Goal: Use online tool/utility: Use online tool/utility

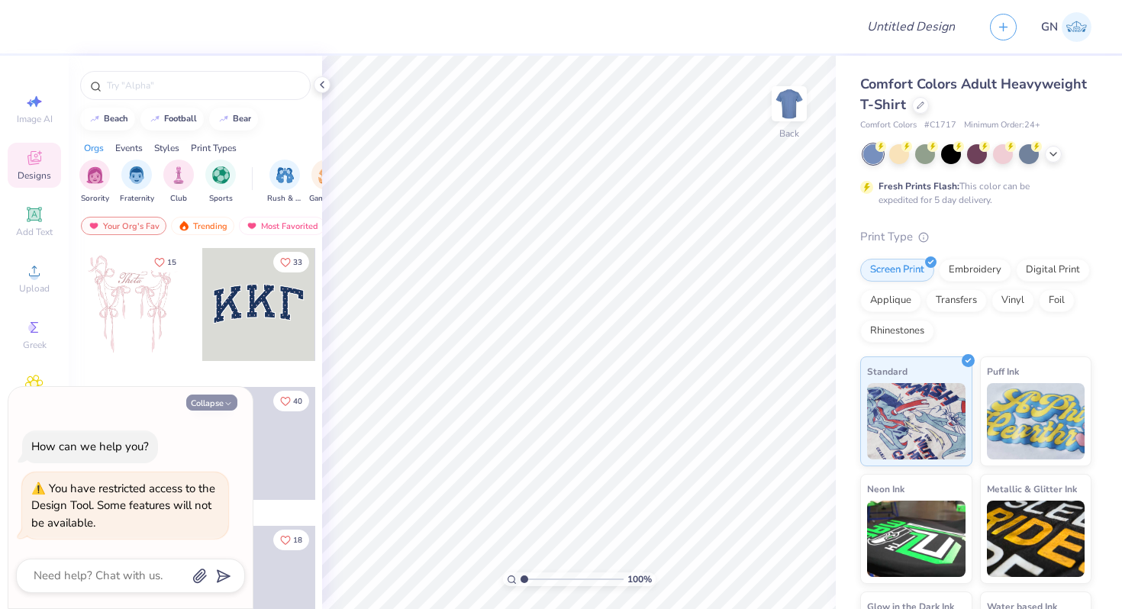
click at [235, 402] on button "Collapse" at bounding box center [211, 403] width 51 height 16
type textarea "x"
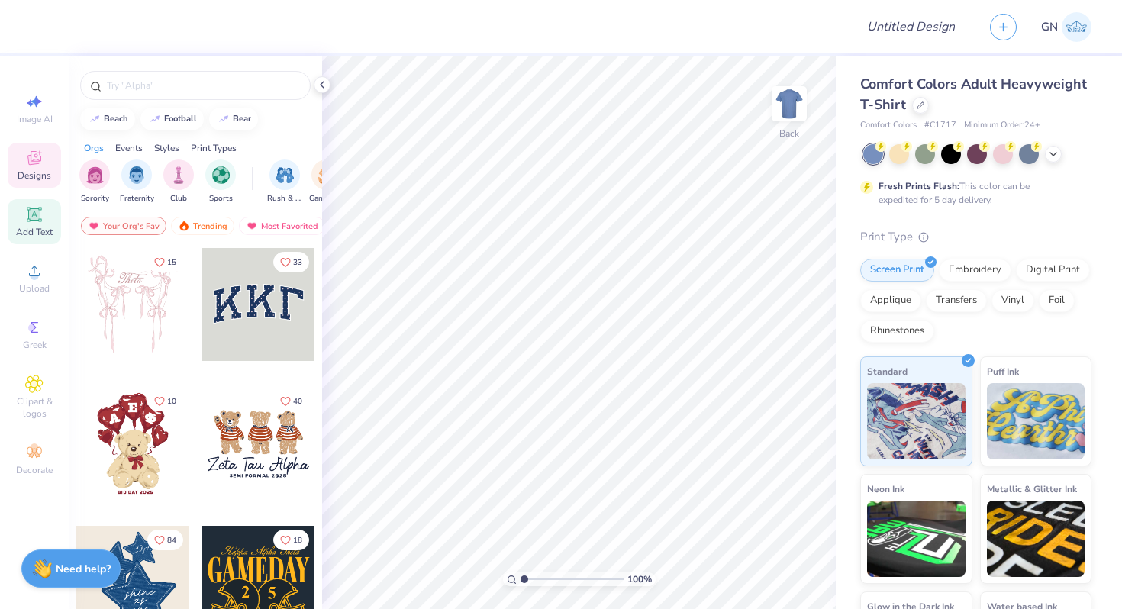
click at [37, 211] on icon at bounding box center [33, 213] width 11 height 11
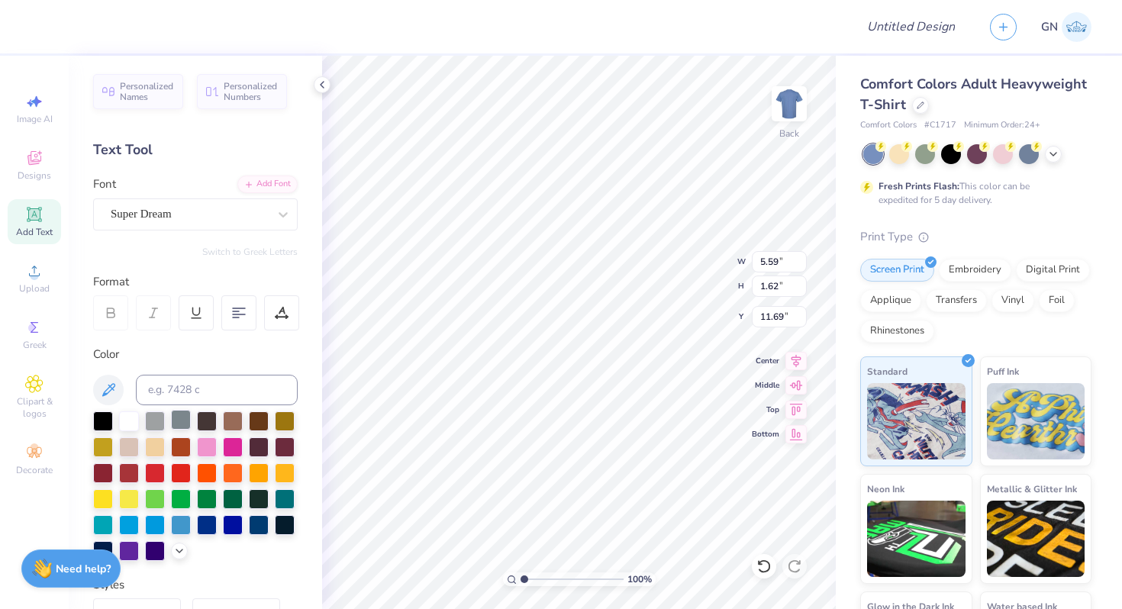
click at [171, 430] on div at bounding box center [181, 420] width 20 height 20
click at [214, 433] on div at bounding box center [195, 486] width 205 height 150
click at [134, 418] on div at bounding box center [129, 420] width 20 height 20
type input "5.20"
click at [317, 85] on icon at bounding box center [322, 85] width 12 height 12
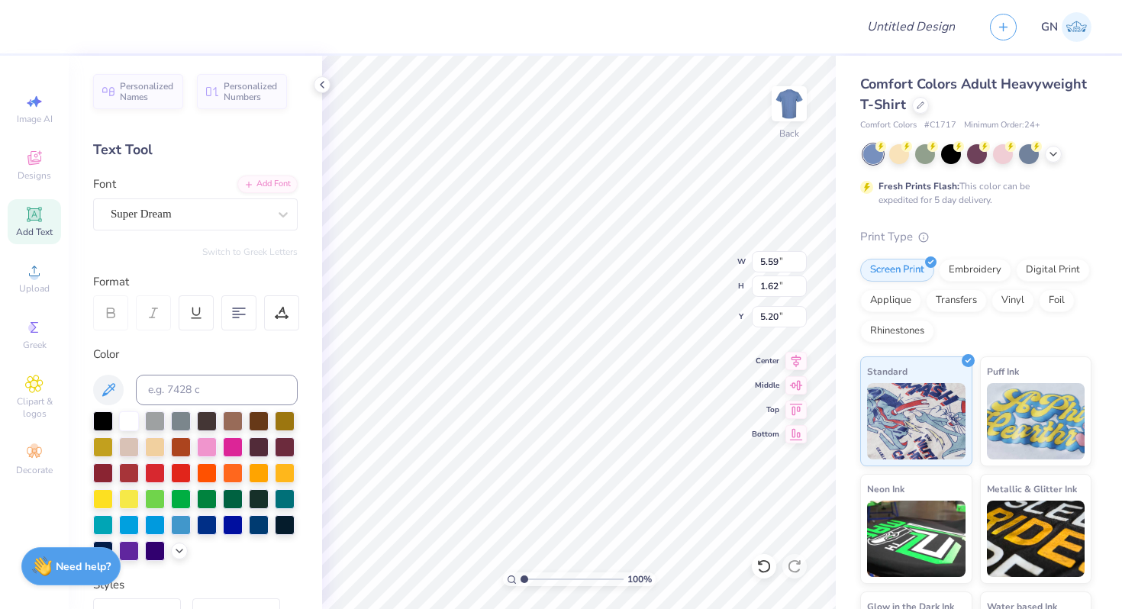
click at [75, 572] on strong "Need help?" at bounding box center [83, 566] width 55 height 15
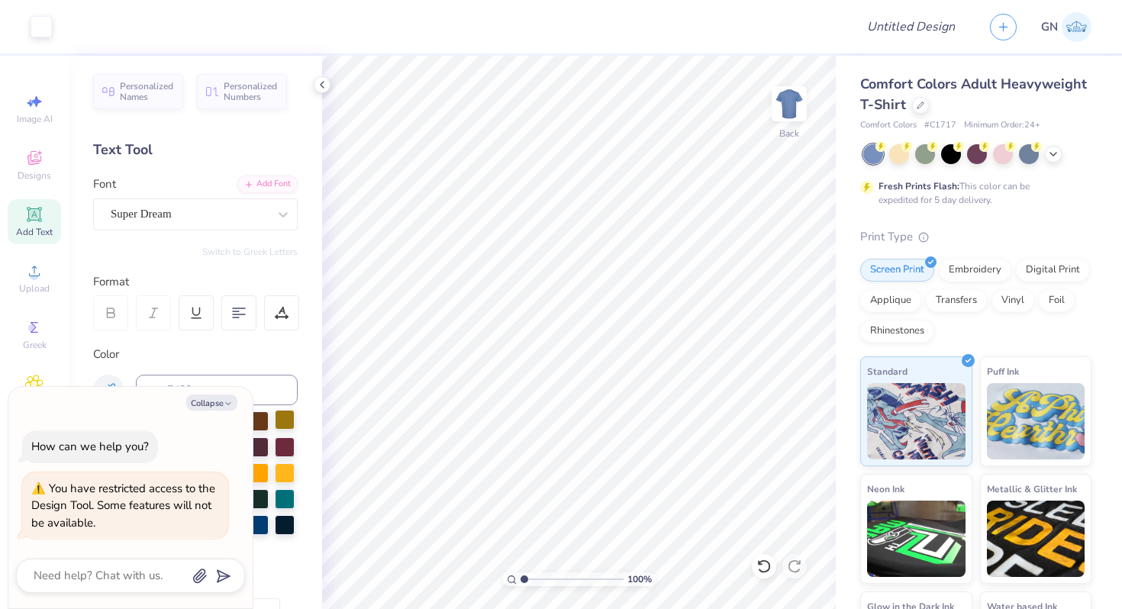
click at [281, 417] on div at bounding box center [285, 420] width 20 height 20
click at [46, 22] on div at bounding box center [41, 25] width 21 height 21
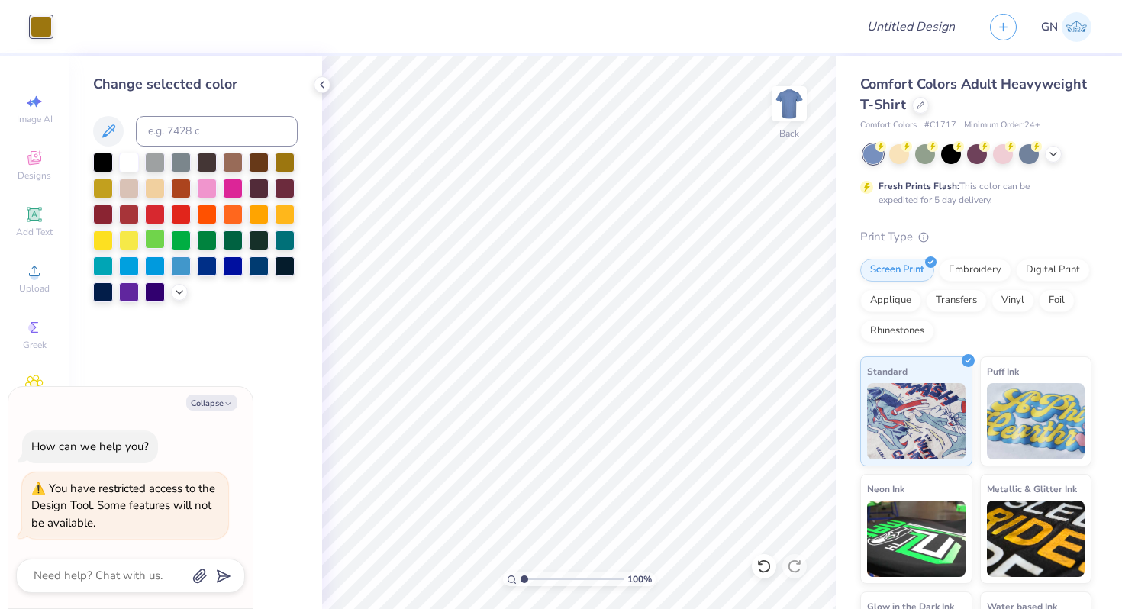
click at [147, 243] on div at bounding box center [155, 239] width 20 height 20
click at [131, 170] on div at bounding box center [129, 161] width 20 height 20
click at [110, 163] on div at bounding box center [103, 161] width 20 height 20
click at [110, 192] on div at bounding box center [103, 187] width 20 height 20
click at [191, 211] on div at bounding box center [181, 213] width 20 height 20
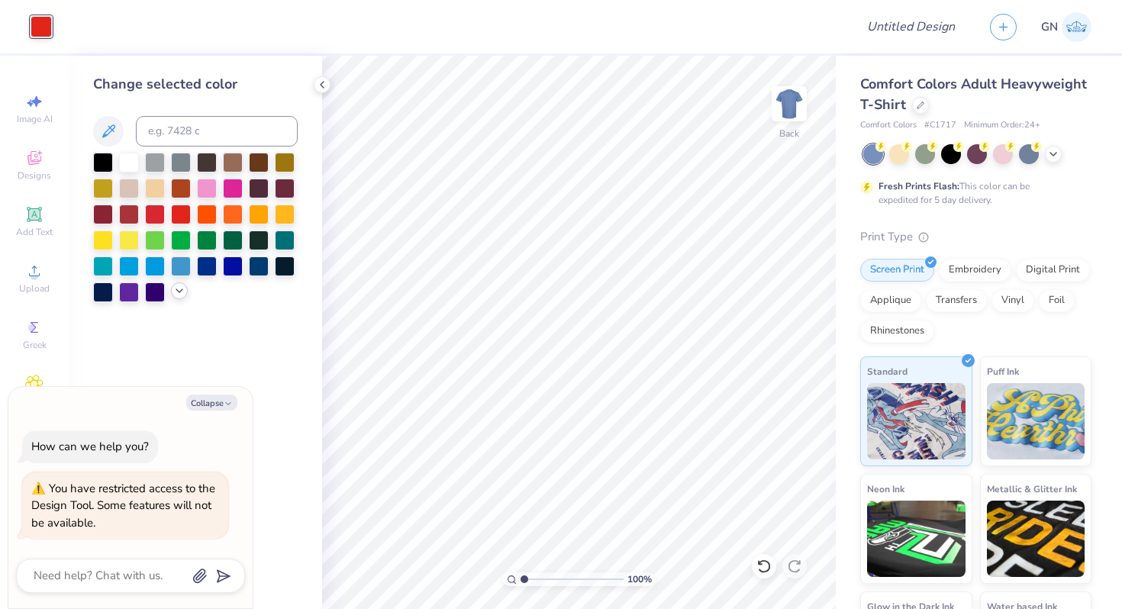
click at [180, 300] on div at bounding box center [195, 228] width 205 height 150
click at [222, 396] on button "Collapse" at bounding box center [211, 403] width 51 height 16
type textarea "x"
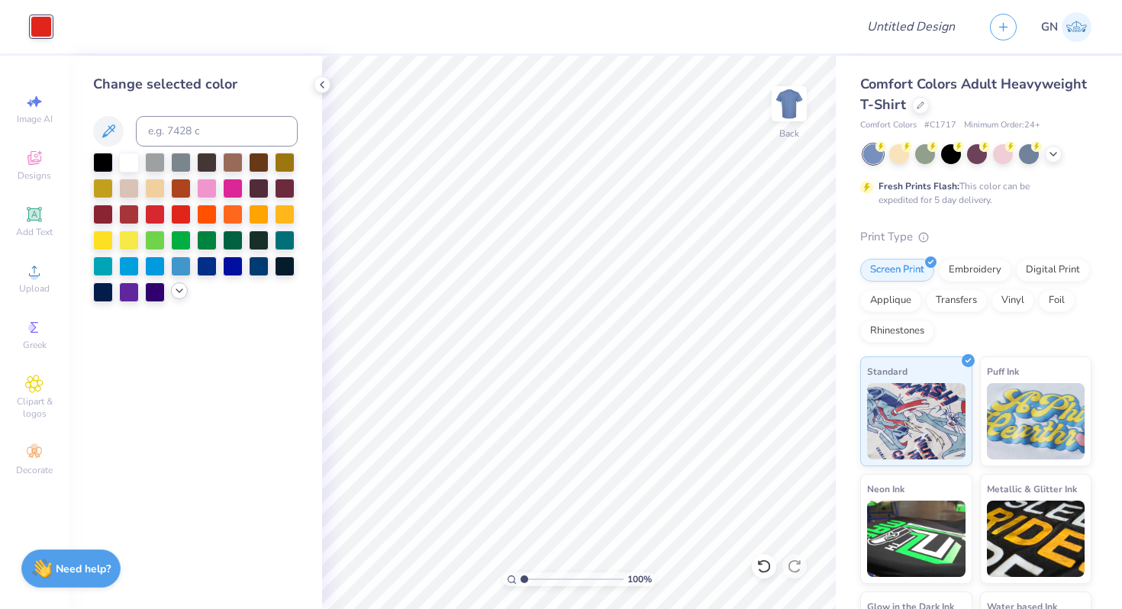
click at [174, 296] on icon at bounding box center [179, 291] width 12 height 12
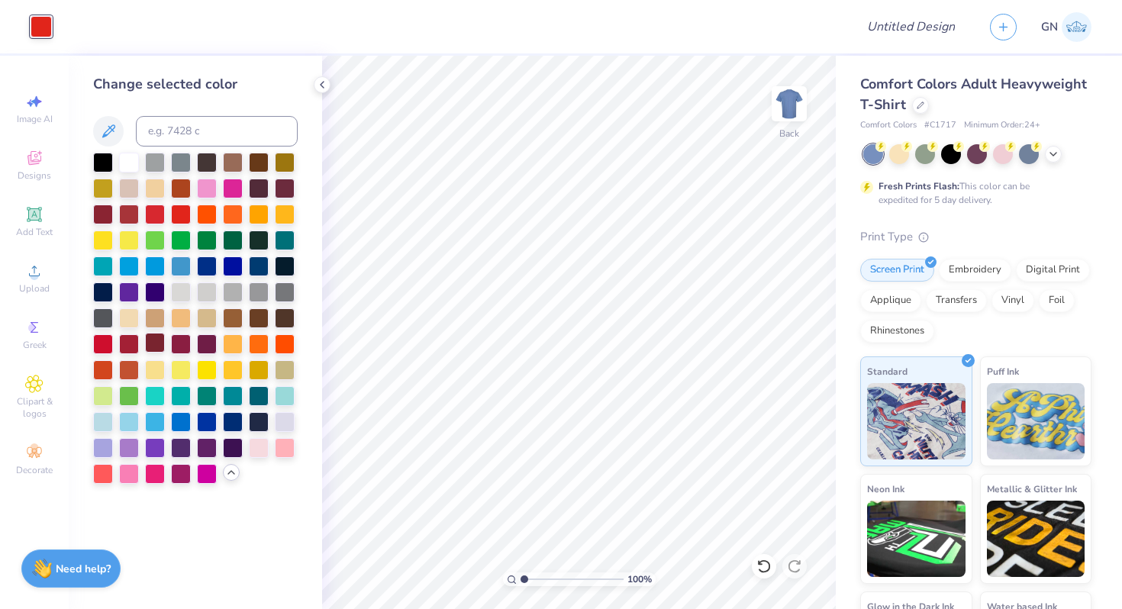
click at [155, 346] on div at bounding box center [155, 343] width 20 height 20
click at [184, 386] on div at bounding box center [181, 395] width 20 height 20
click at [233, 385] on div at bounding box center [233, 395] width 20 height 20
click at [253, 294] on div at bounding box center [259, 291] width 20 height 20
click at [127, 168] on div at bounding box center [129, 161] width 20 height 20
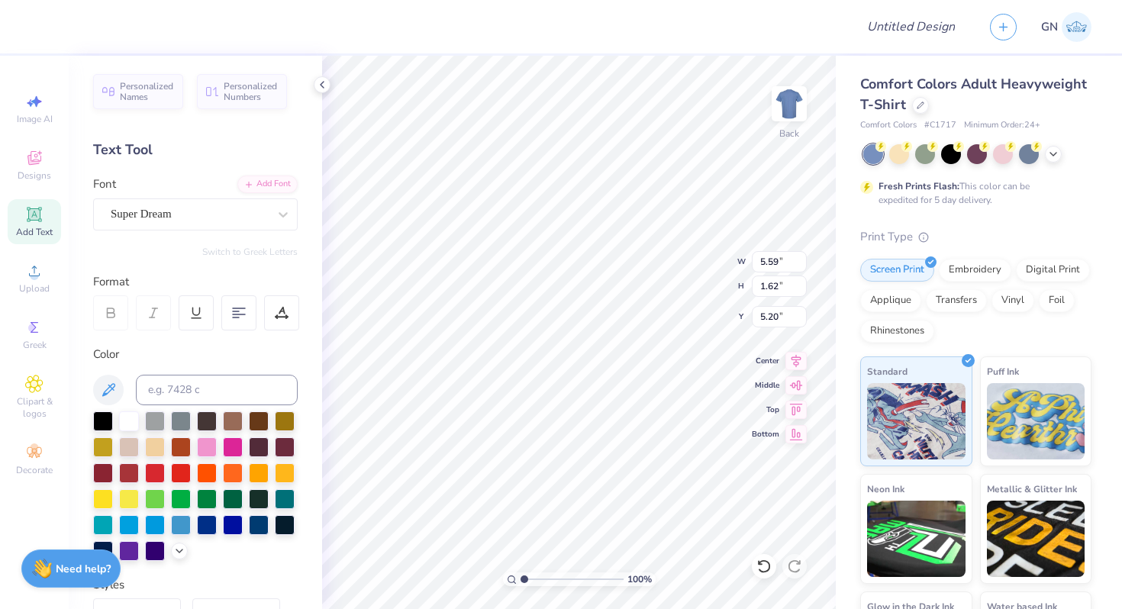
type input "5.21"
click at [22, 38] on div at bounding box center [15, 26] width 31 height 53
click at [181, 481] on div at bounding box center [181, 472] width 20 height 20
click at [48, 25] on div at bounding box center [442, 26] width 801 height 53
click at [44, 34] on div at bounding box center [41, 25] width 21 height 21
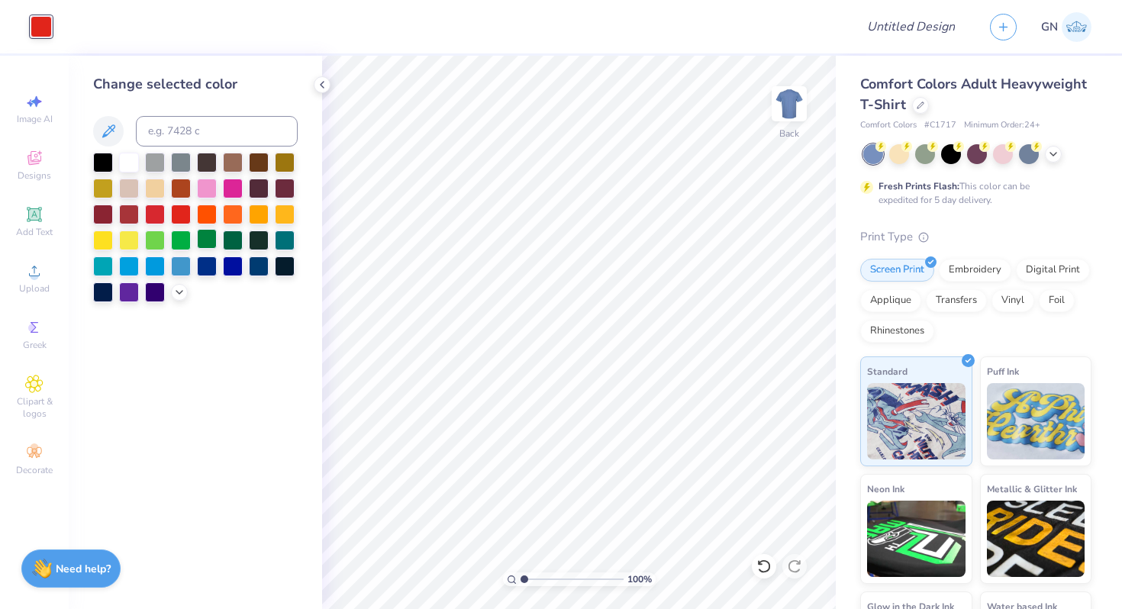
click at [206, 247] on div at bounding box center [207, 239] width 20 height 20
click at [245, 243] on div at bounding box center [195, 228] width 205 height 150
click at [267, 237] on div at bounding box center [259, 239] width 20 height 20
click at [152, 199] on div at bounding box center [195, 228] width 205 height 150
click at [114, 228] on div at bounding box center [195, 228] width 205 height 150
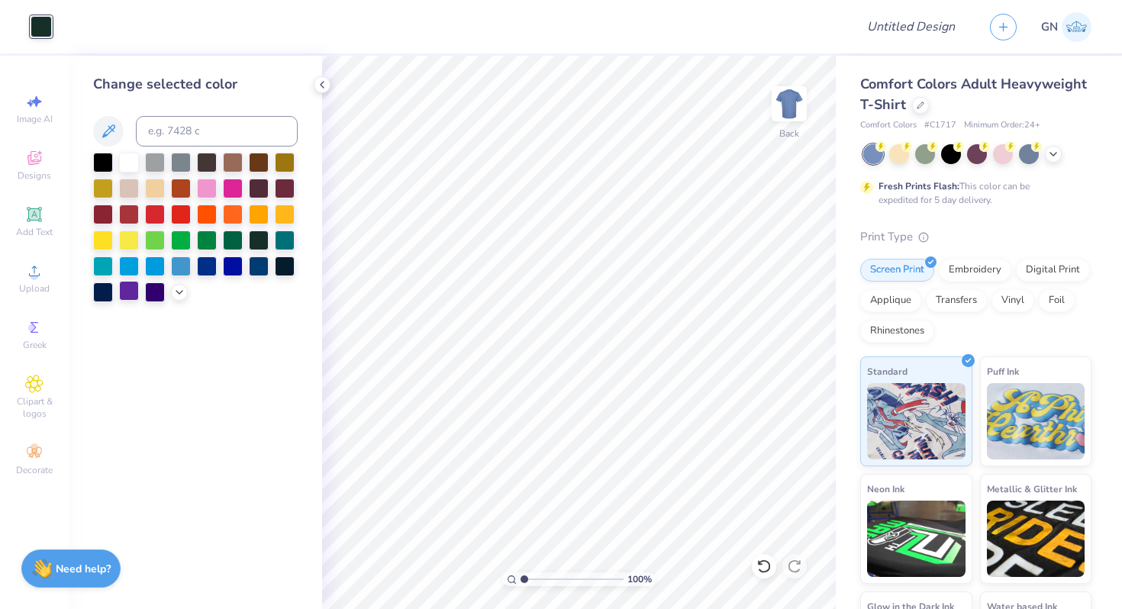
click at [129, 285] on div at bounding box center [129, 291] width 20 height 20
click at [321, 83] on polyline at bounding box center [322, 85] width 3 height 6
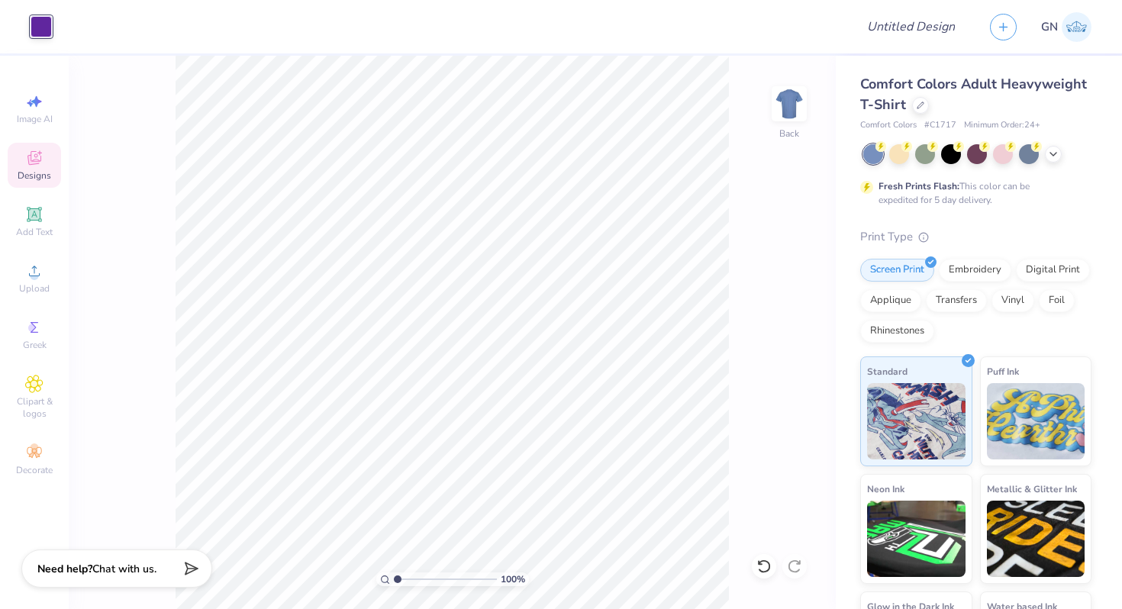
click at [24, 168] on div "Designs" at bounding box center [34, 165] width 53 height 45
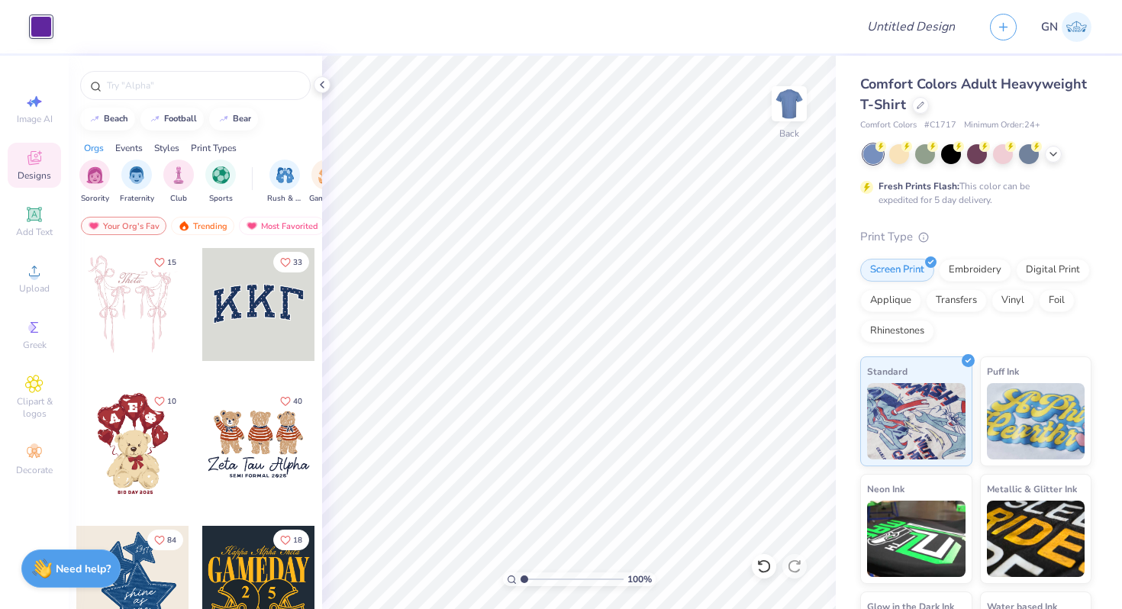
click at [239, 320] on div at bounding box center [258, 304] width 113 height 113
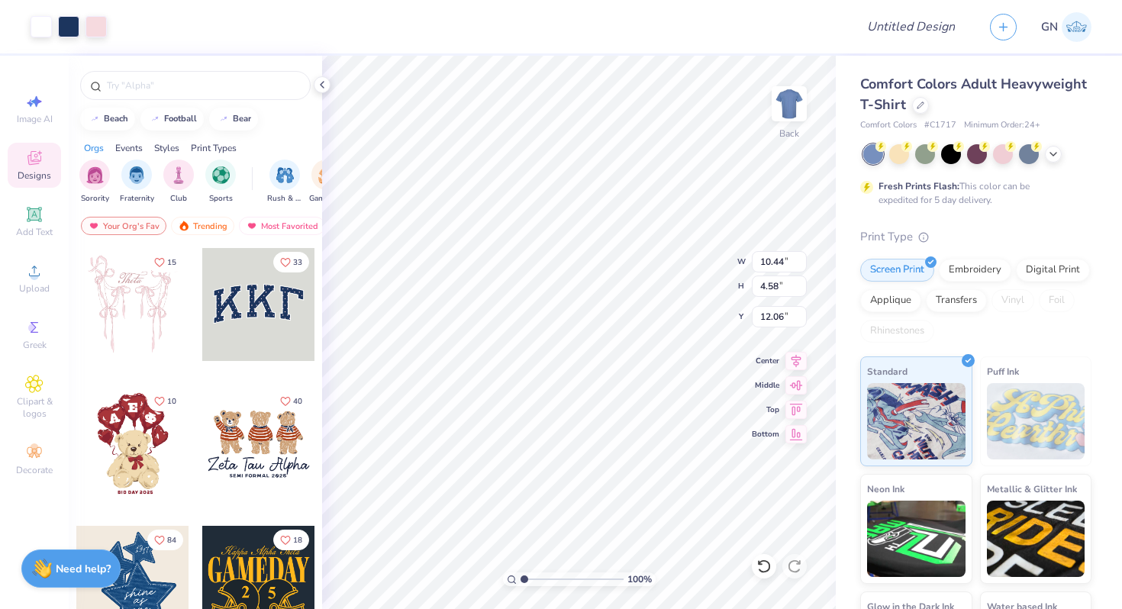
type input "10.52"
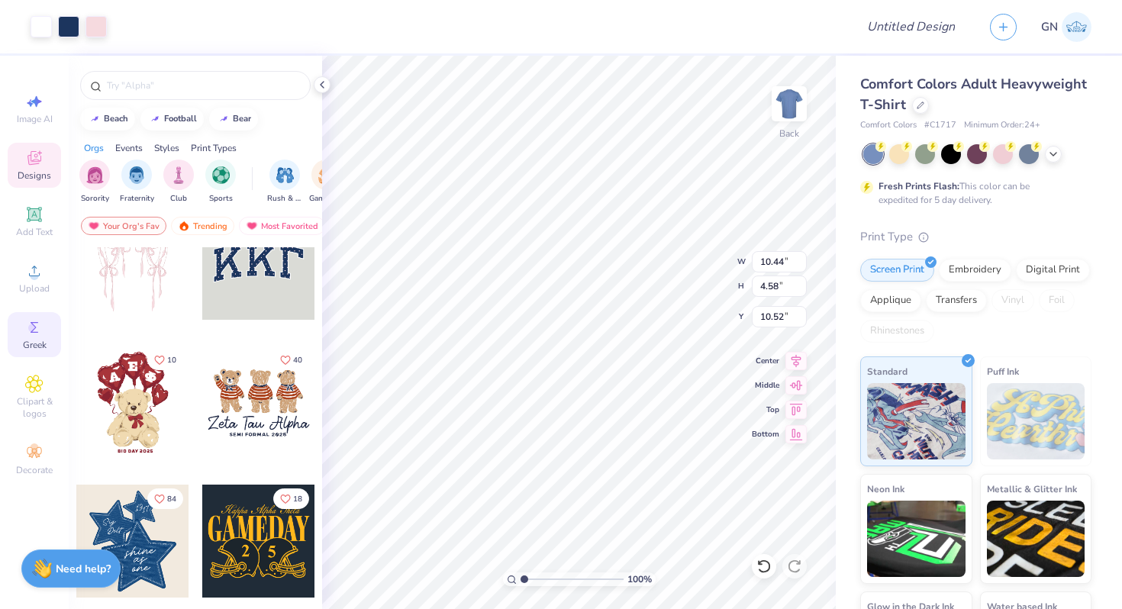
click at [28, 336] on icon at bounding box center [34, 327] width 18 height 18
